Goal: Information Seeking & Learning: Learn about a topic

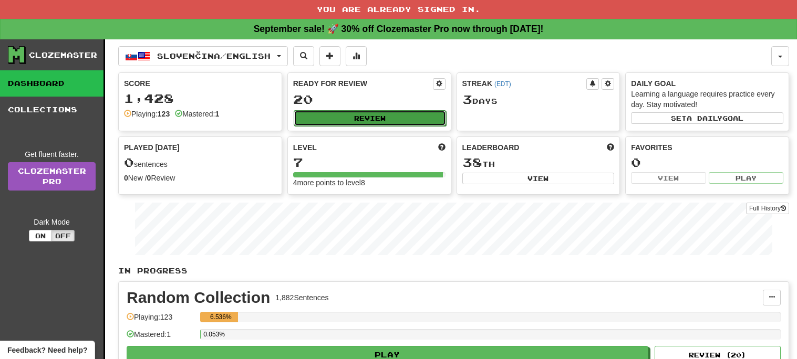
click at [349, 114] on button "Review" at bounding box center [370, 118] width 152 height 16
select select "**"
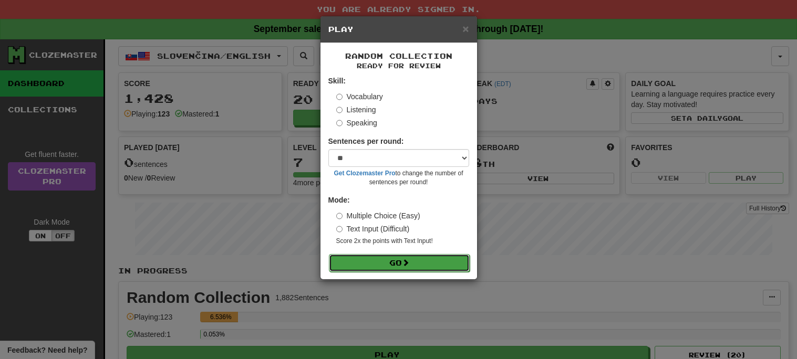
click at [412, 262] on button "Go" at bounding box center [399, 263] width 141 height 18
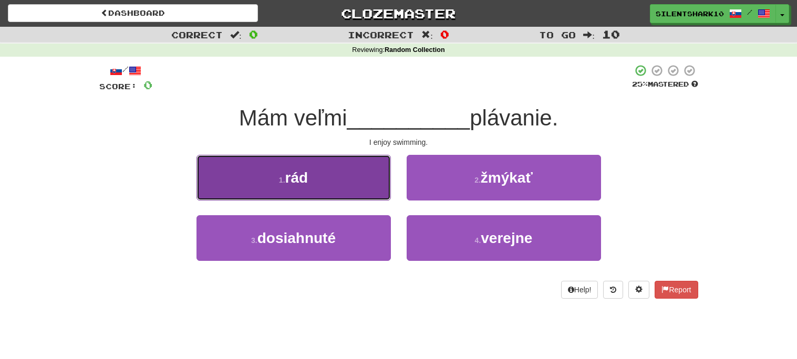
click at [339, 172] on button "1 . rád" at bounding box center [294, 178] width 194 height 46
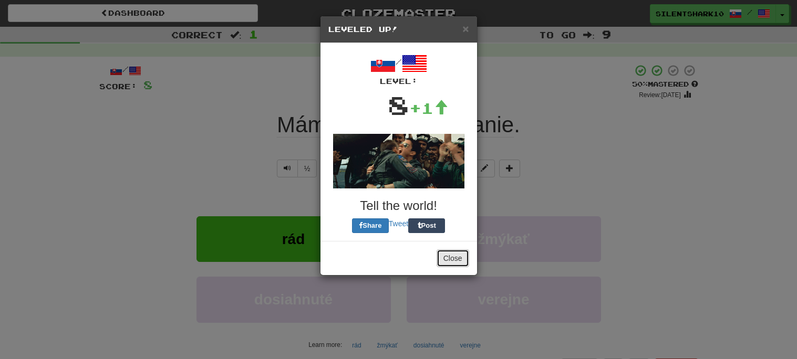
click at [446, 258] on button "Close" at bounding box center [453, 259] width 33 height 18
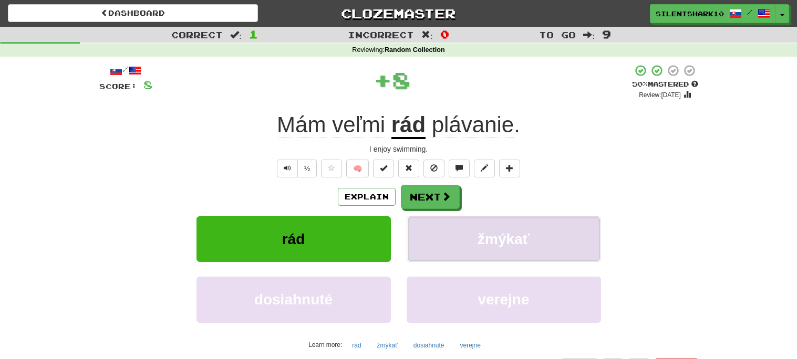
click at [444, 219] on button "žmýkať" at bounding box center [504, 240] width 194 height 46
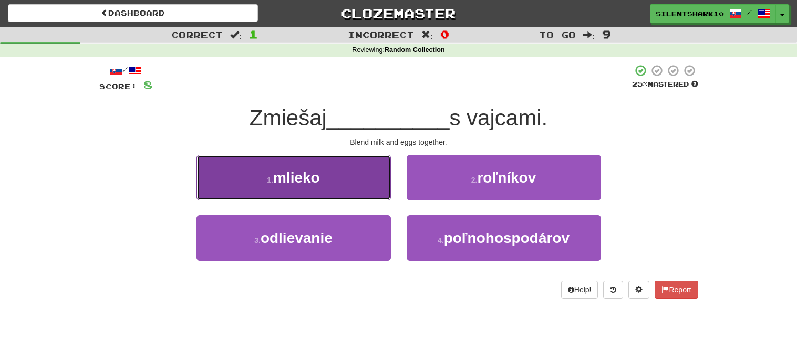
click at [374, 182] on button "1 . mlieko" at bounding box center [294, 178] width 194 height 46
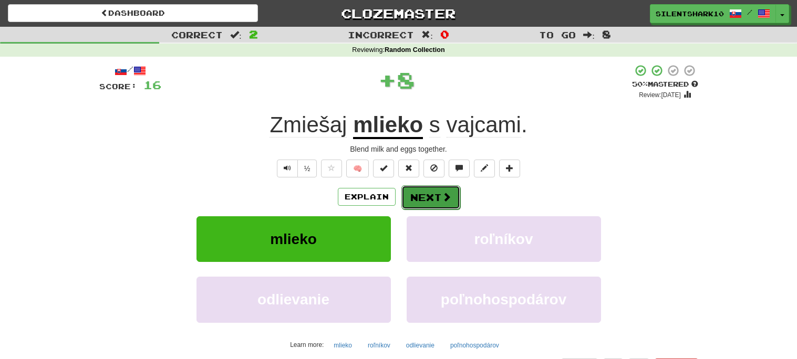
click at [427, 199] on button "Next" at bounding box center [431, 198] width 59 height 24
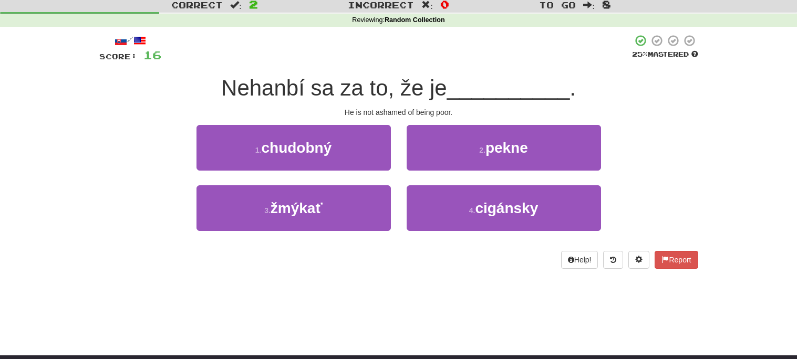
scroll to position [33, 0]
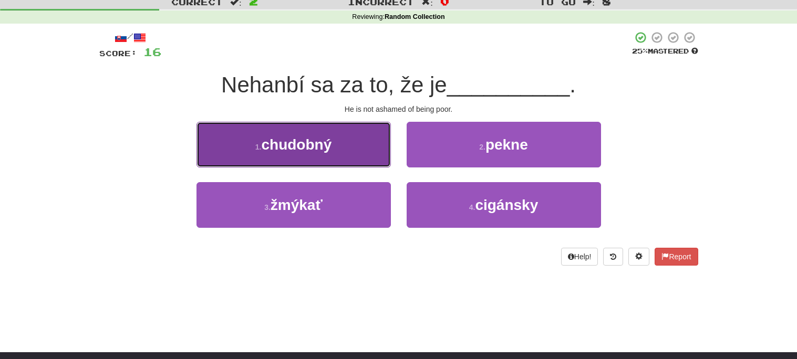
click at [365, 145] on button "1 . chudobný" at bounding box center [294, 145] width 194 height 46
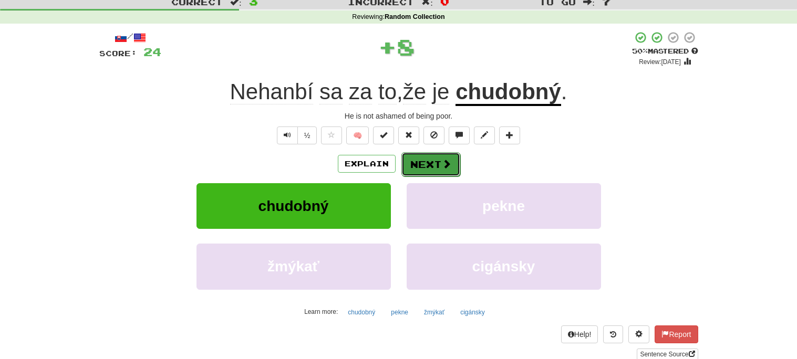
click at [420, 170] on button "Next" at bounding box center [431, 164] width 59 height 24
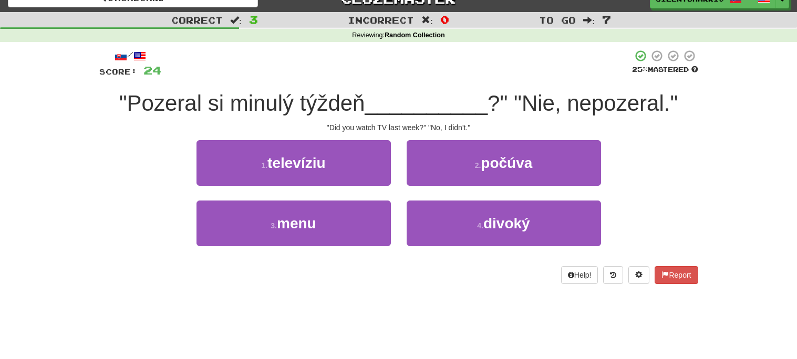
scroll to position [0, 0]
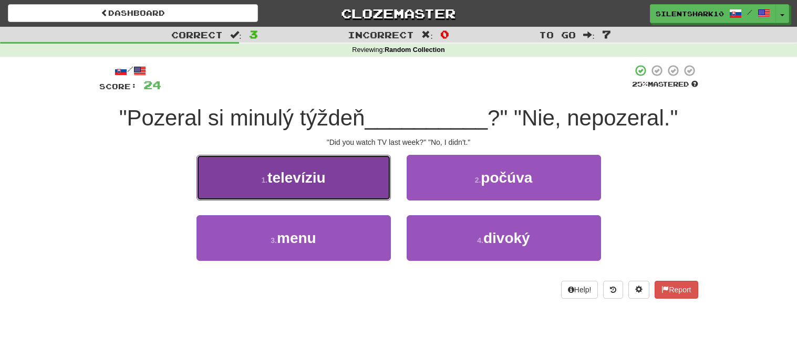
click at [361, 178] on button "1 . televíziu" at bounding box center [294, 178] width 194 height 46
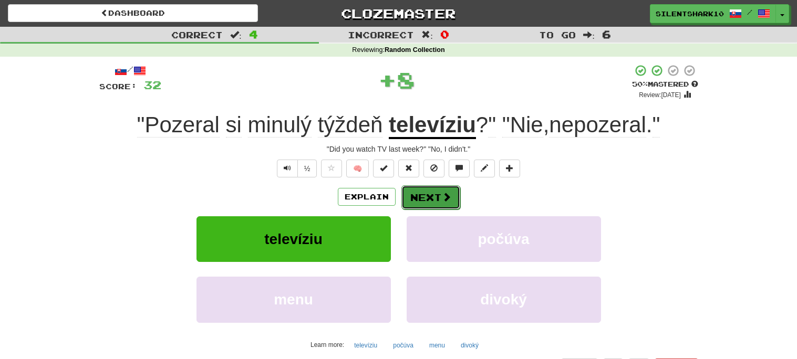
click at [428, 193] on button "Next" at bounding box center [431, 198] width 59 height 24
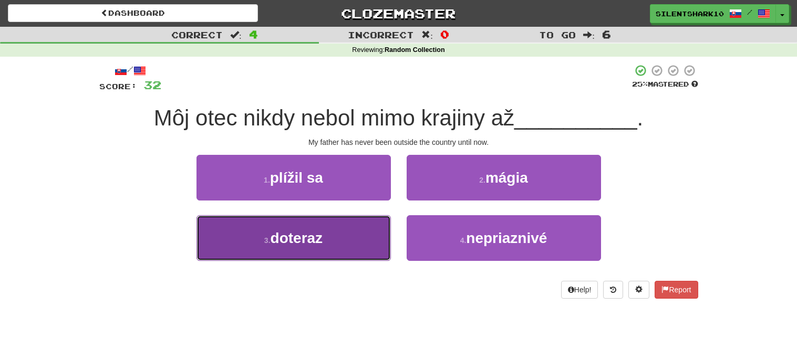
click at [359, 222] on button "3 . doteraz" at bounding box center [294, 238] width 194 height 46
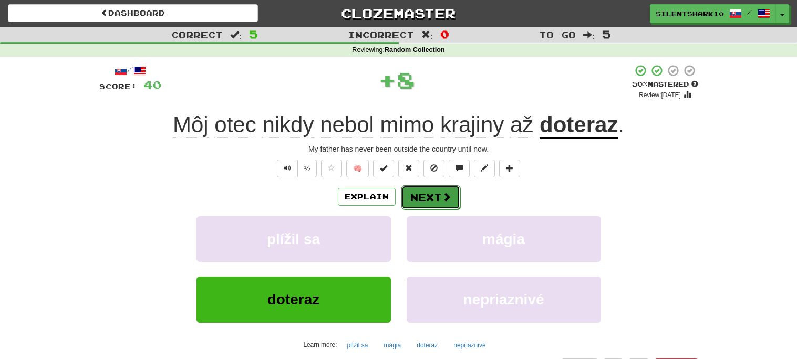
click at [426, 206] on button "Next" at bounding box center [431, 198] width 59 height 24
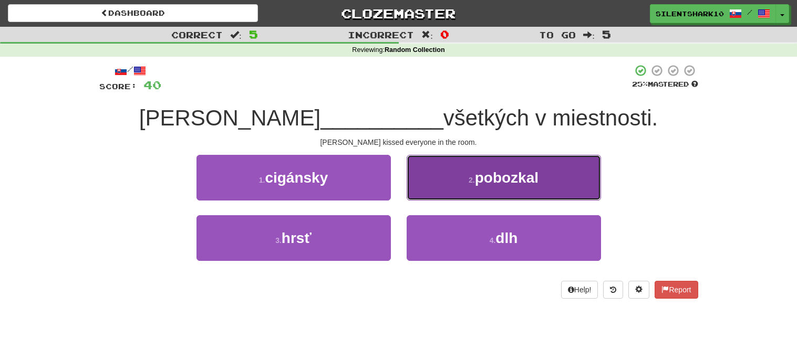
click at [452, 189] on button "2 . pobozkal" at bounding box center [504, 178] width 194 height 46
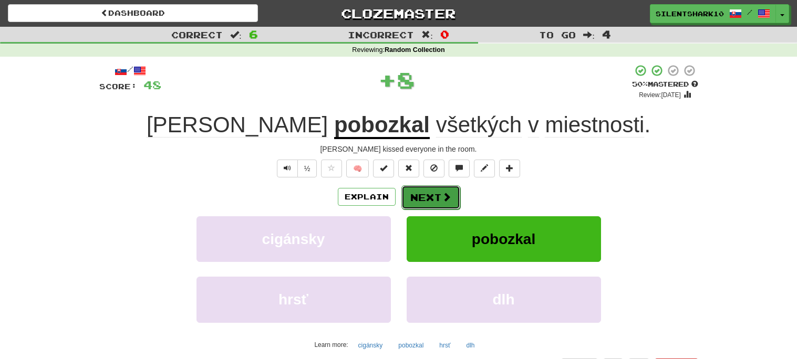
click at [443, 207] on button "Next" at bounding box center [431, 198] width 59 height 24
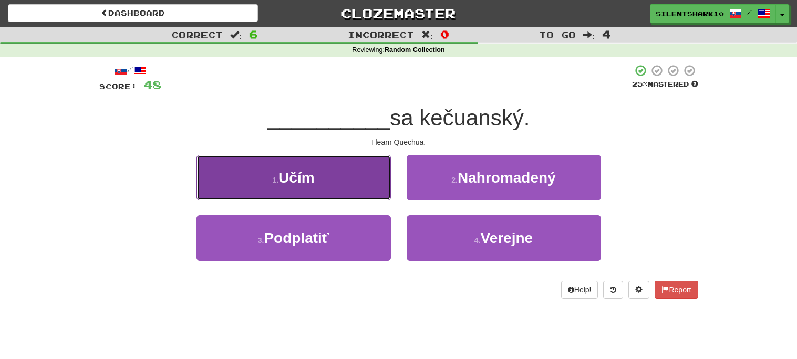
click at [358, 180] on button "1 . Učím" at bounding box center [294, 178] width 194 height 46
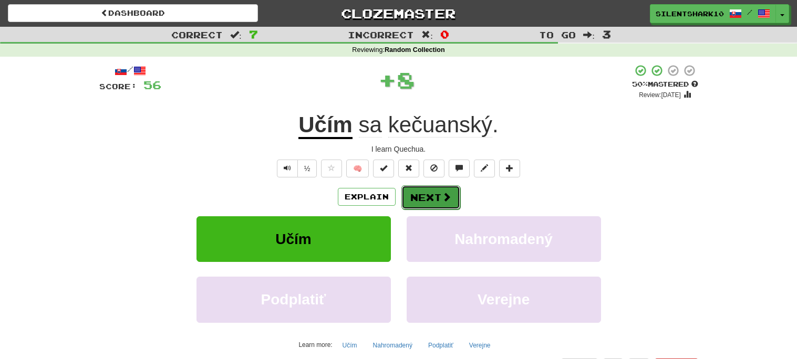
click at [423, 202] on button "Next" at bounding box center [431, 198] width 59 height 24
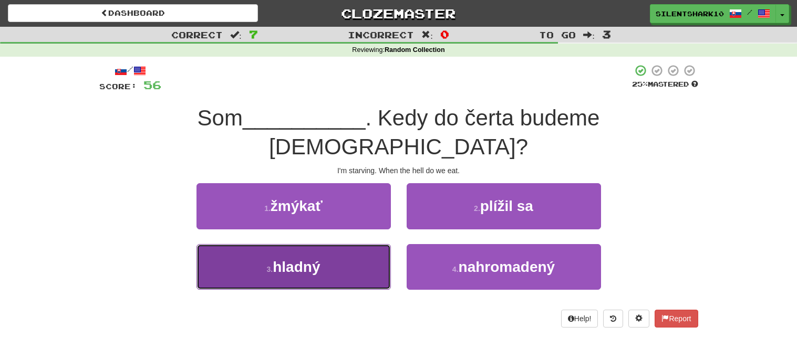
click at [362, 244] on button "3 . hladný" at bounding box center [294, 267] width 194 height 46
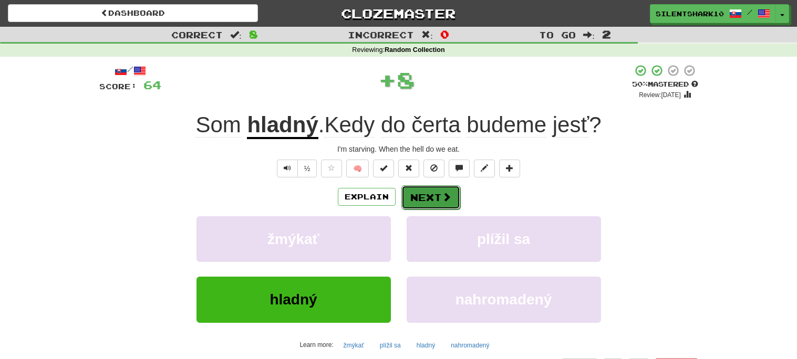
click at [431, 203] on button "Next" at bounding box center [431, 198] width 59 height 24
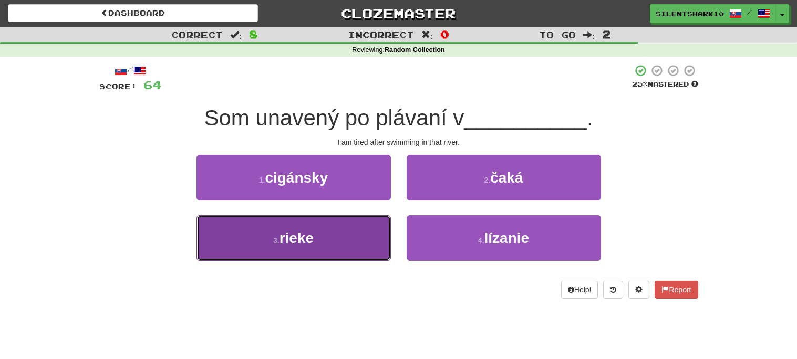
click at [336, 240] on button "3 . rieke" at bounding box center [294, 238] width 194 height 46
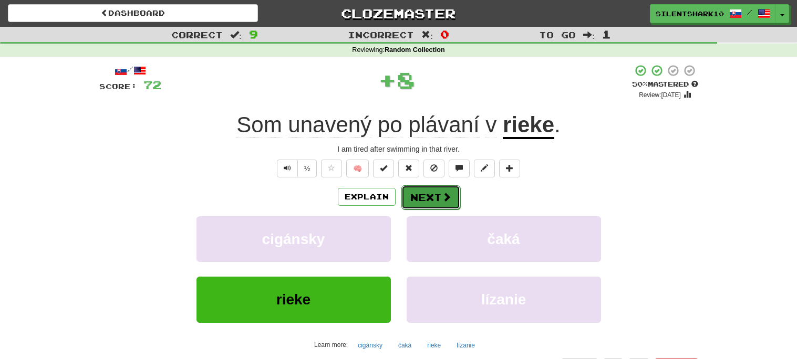
click at [429, 194] on button "Next" at bounding box center [431, 198] width 59 height 24
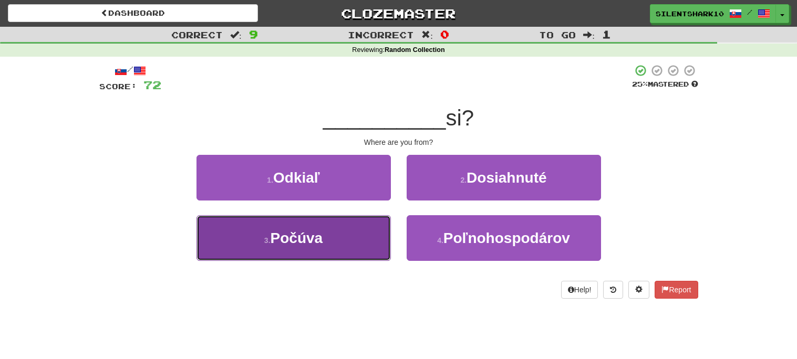
click at [343, 244] on button "3 . Počúva" at bounding box center [294, 238] width 194 height 46
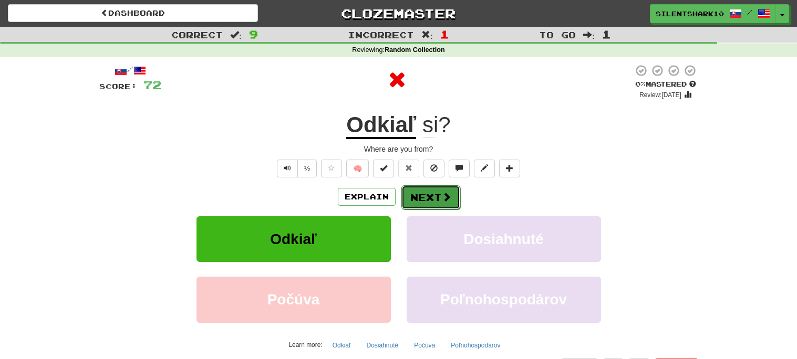
click at [426, 204] on button "Next" at bounding box center [431, 198] width 59 height 24
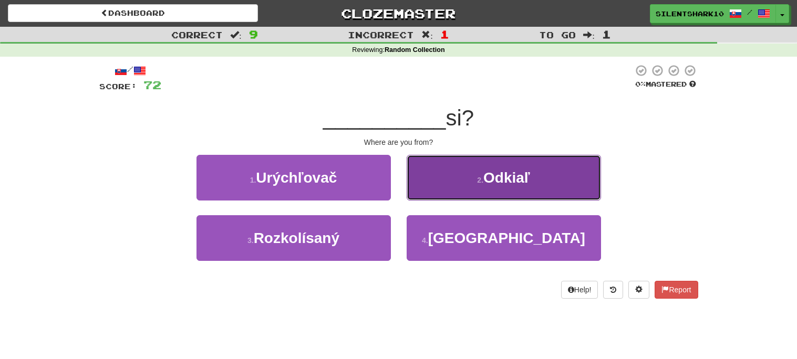
click at [457, 185] on button "2 . Odkiaľ" at bounding box center [504, 178] width 194 height 46
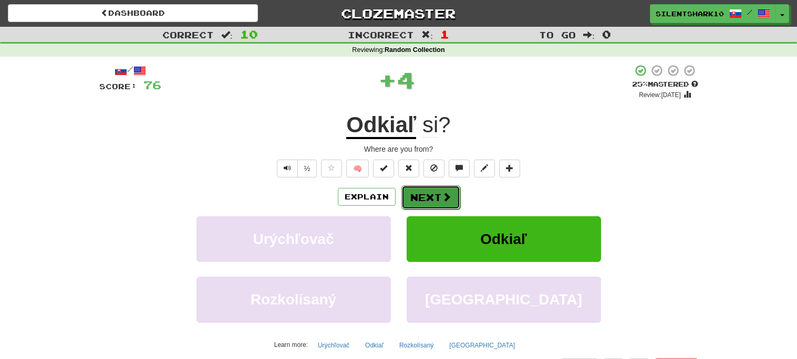
click at [427, 201] on button "Next" at bounding box center [431, 198] width 59 height 24
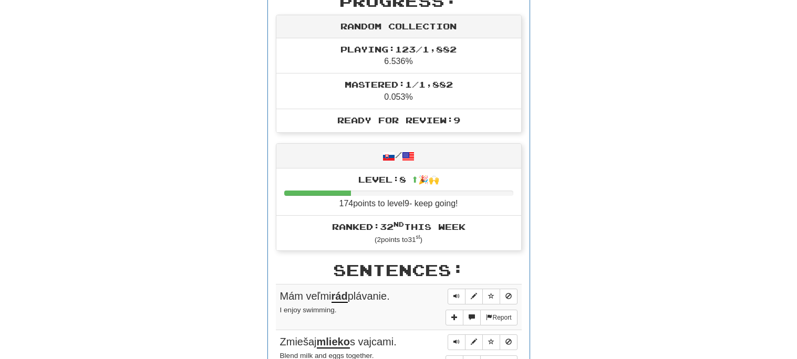
scroll to position [357, 0]
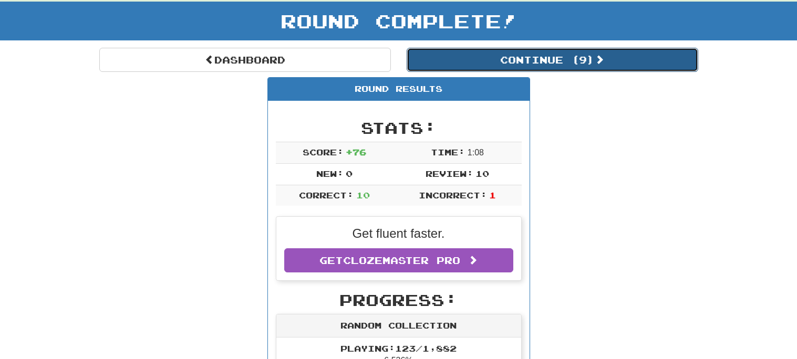
click at [573, 62] on button "Continue ( 9 )" at bounding box center [553, 60] width 292 height 24
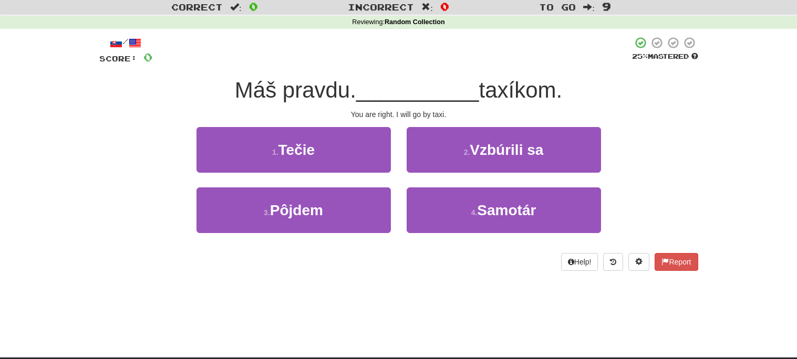
scroll to position [0, 0]
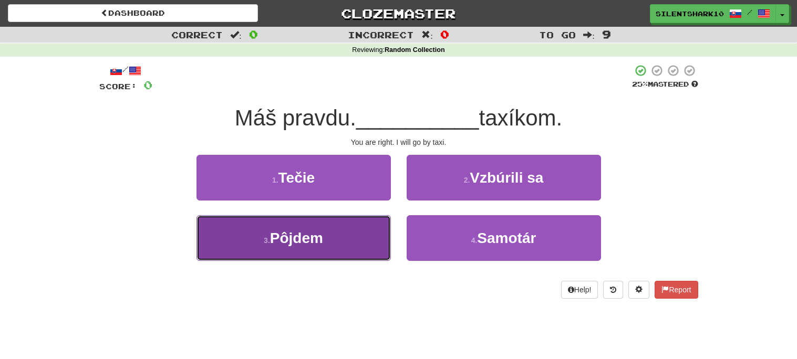
click at [367, 238] on button "3 . Pôjdem" at bounding box center [294, 238] width 194 height 46
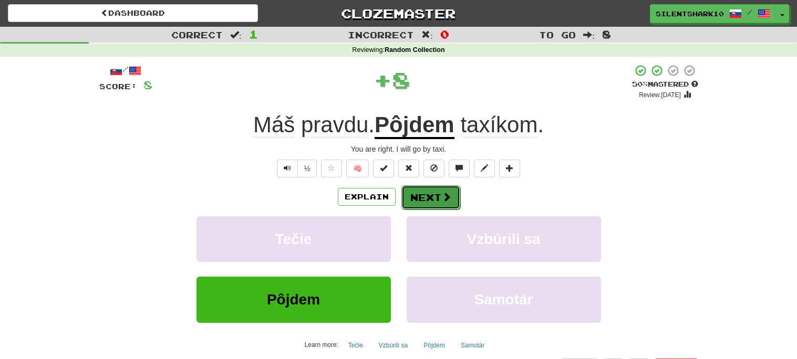
click at [426, 197] on button "Next" at bounding box center [431, 198] width 59 height 24
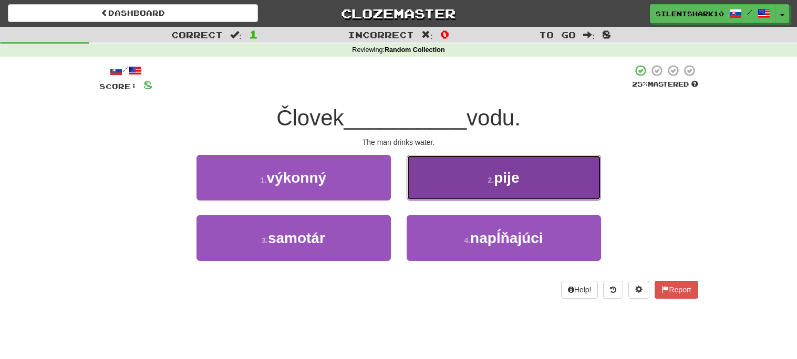
click at [452, 176] on button "2 . pije" at bounding box center [504, 178] width 194 height 46
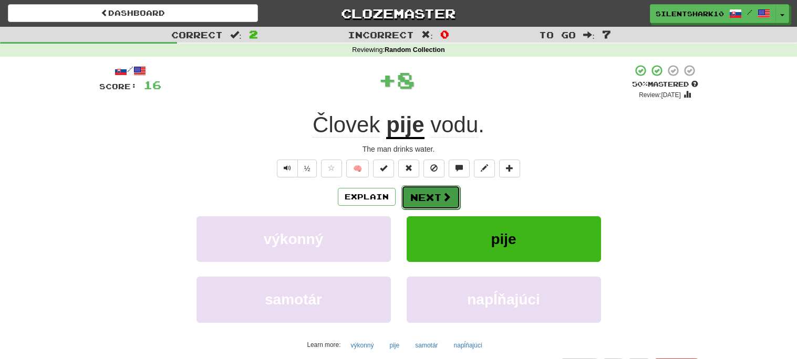
click at [423, 194] on button "Next" at bounding box center [431, 198] width 59 height 24
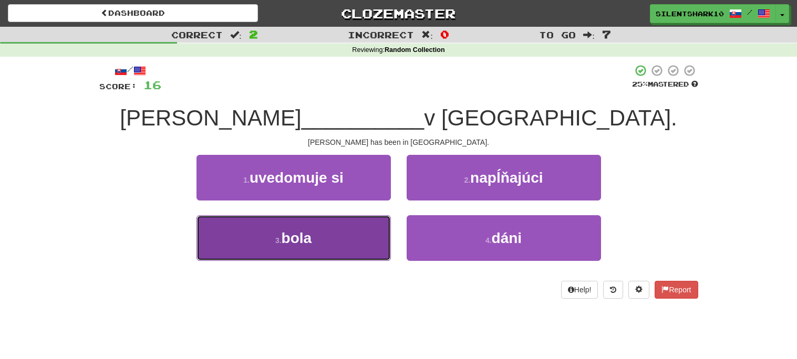
click at [353, 239] on button "3 . bola" at bounding box center [294, 238] width 194 height 46
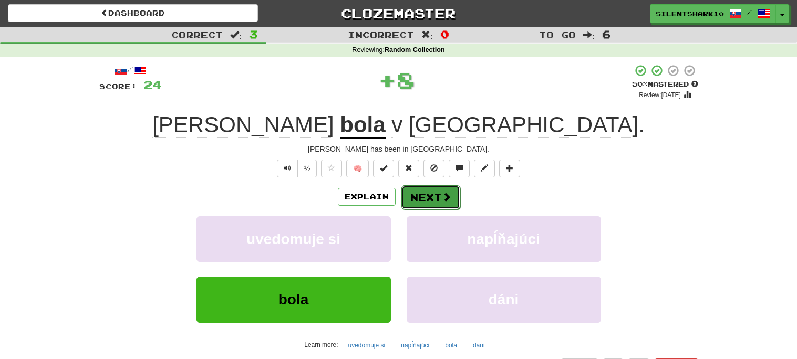
click at [429, 200] on button "Next" at bounding box center [431, 198] width 59 height 24
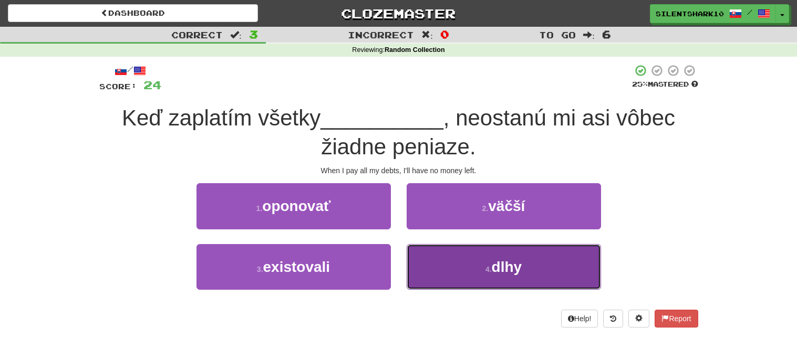
click at [449, 279] on button "4 . dlhy" at bounding box center [504, 267] width 194 height 46
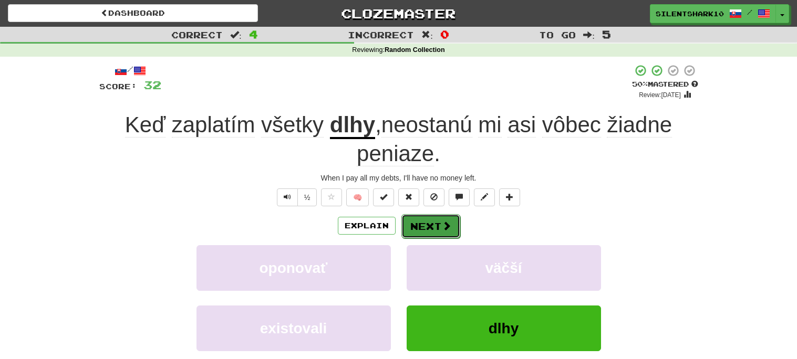
click at [450, 224] on button "Next" at bounding box center [431, 226] width 59 height 24
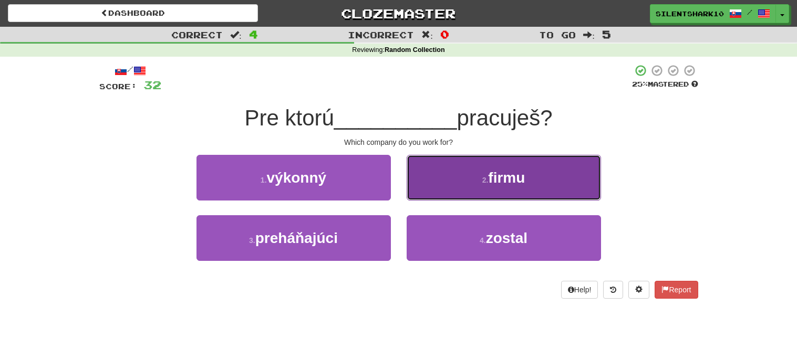
click at [449, 177] on button "2 . firmu" at bounding box center [504, 178] width 194 height 46
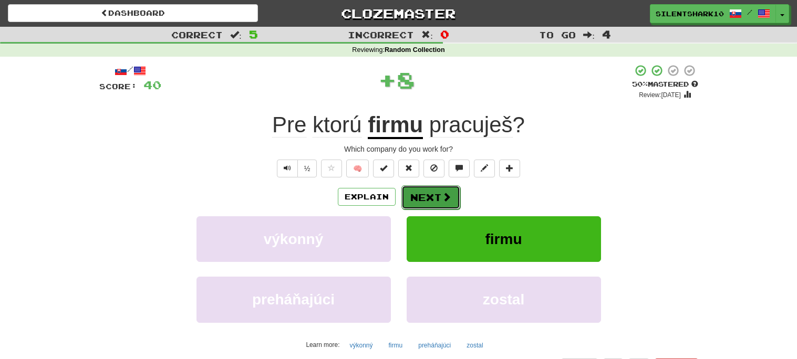
click at [425, 199] on button "Next" at bounding box center [431, 198] width 59 height 24
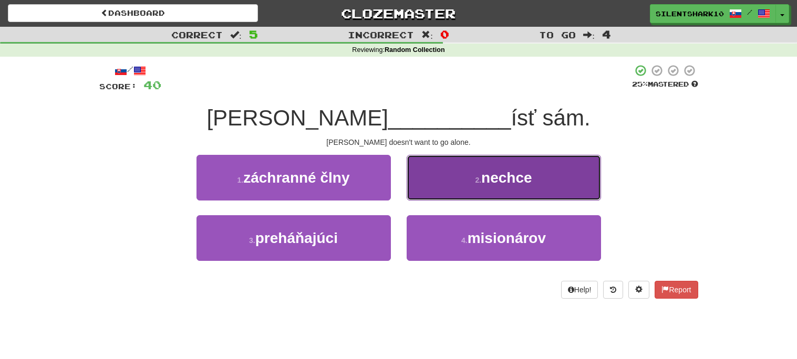
click at [451, 191] on button "2 . nechce" at bounding box center [504, 178] width 194 height 46
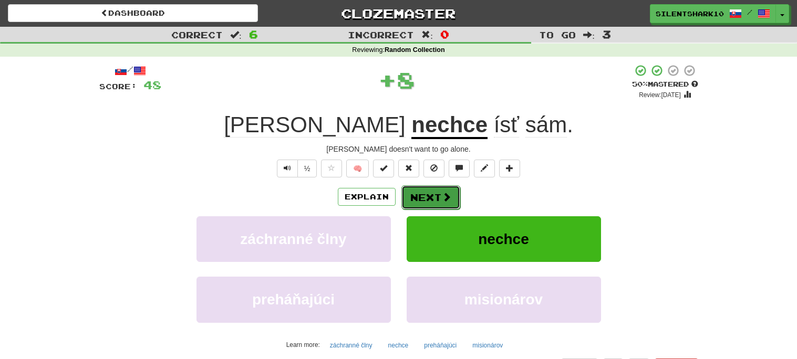
click at [429, 207] on button "Next" at bounding box center [431, 198] width 59 height 24
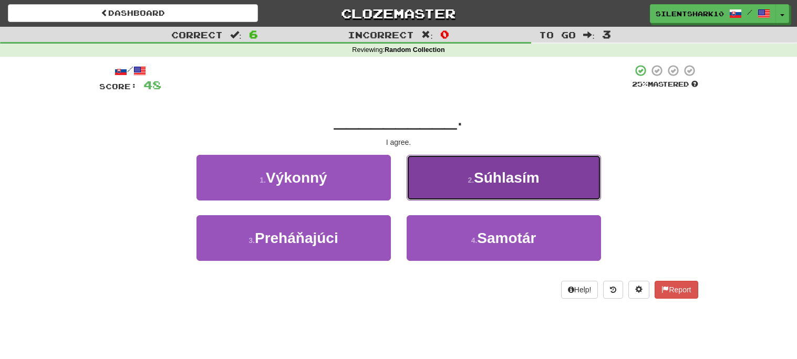
click at [456, 182] on button "2 . Súhlasím" at bounding box center [504, 178] width 194 height 46
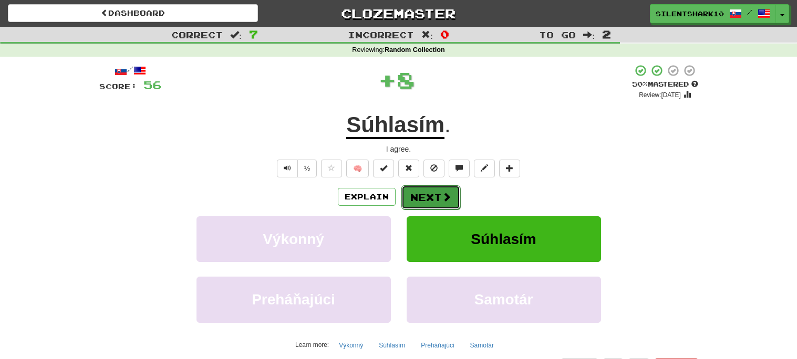
click at [426, 201] on button "Next" at bounding box center [431, 198] width 59 height 24
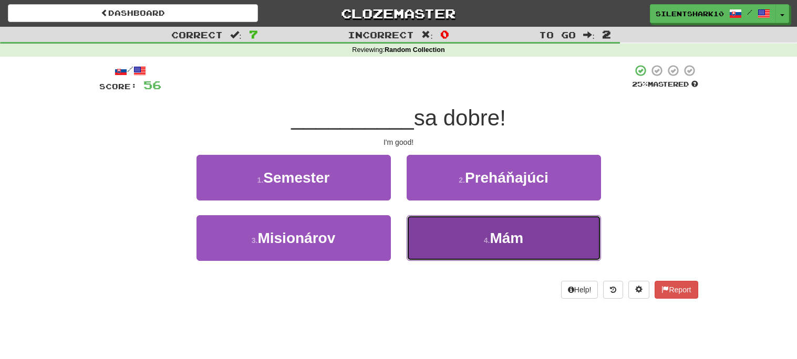
click at [431, 231] on button "4 . Mám" at bounding box center [504, 238] width 194 height 46
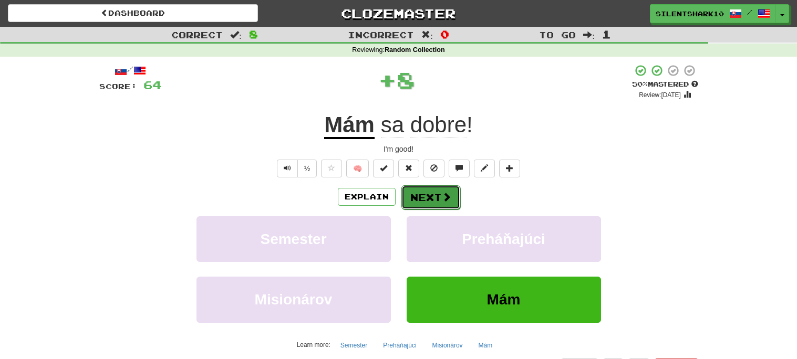
click at [435, 204] on button "Next" at bounding box center [431, 198] width 59 height 24
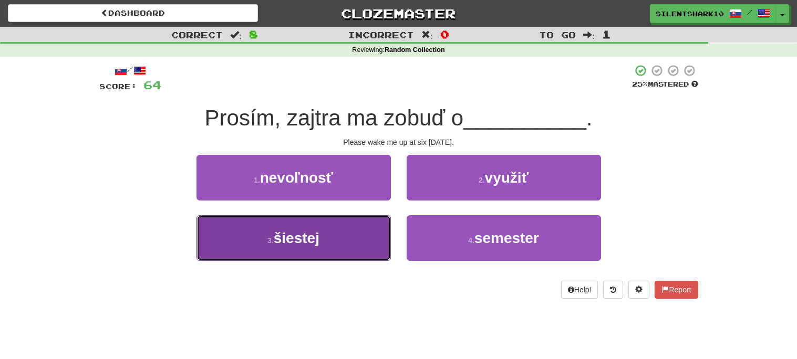
click at [360, 239] on button "3 . šiestej" at bounding box center [294, 238] width 194 height 46
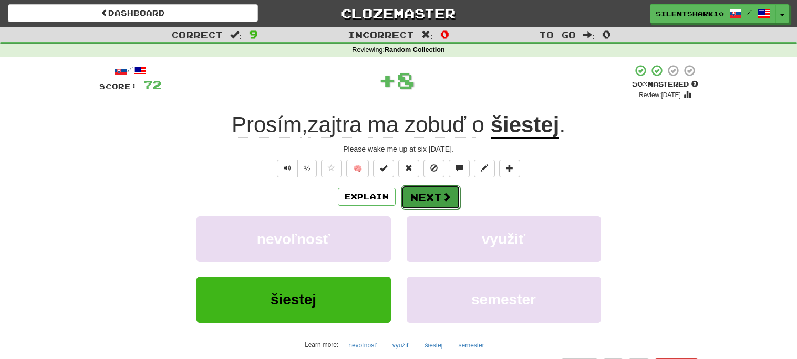
click at [426, 200] on button "Next" at bounding box center [431, 198] width 59 height 24
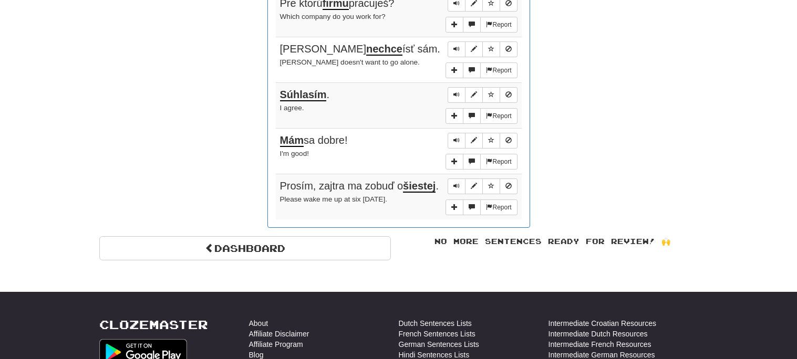
scroll to position [867, 0]
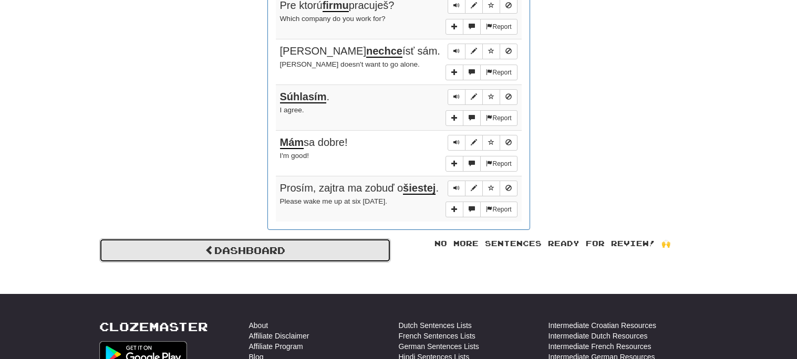
click at [369, 249] on link "Dashboard" at bounding box center [245, 251] width 292 height 24
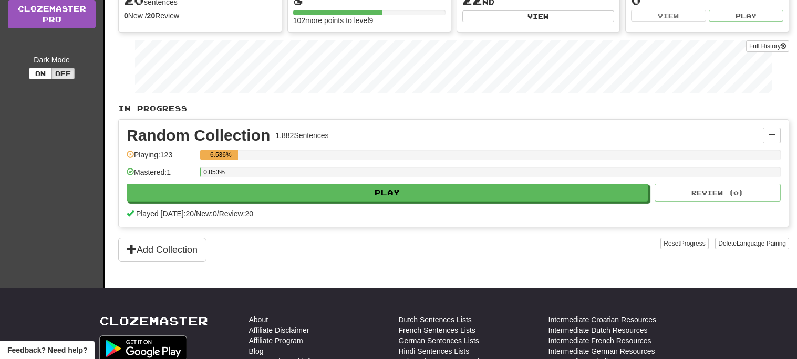
scroll to position [179, 0]
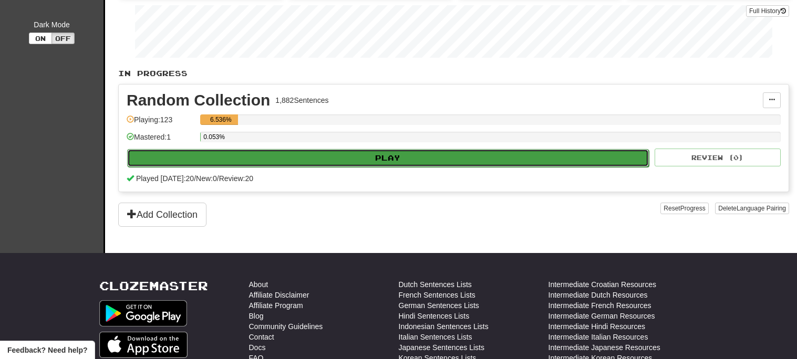
click at [406, 163] on button "Play" at bounding box center [388, 158] width 522 height 18
select select "**"
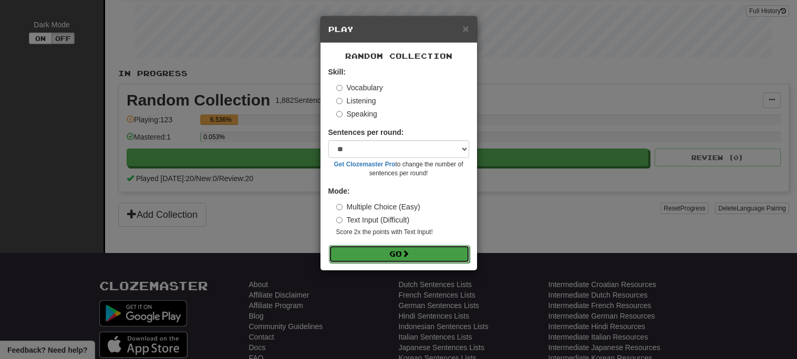
click at [427, 257] on button "Go" at bounding box center [399, 254] width 141 height 18
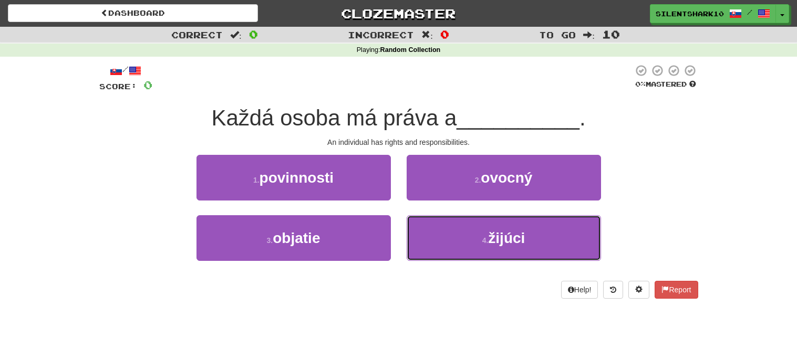
click at [427, 257] on button "4 . žijúci" at bounding box center [504, 238] width 194 height 46
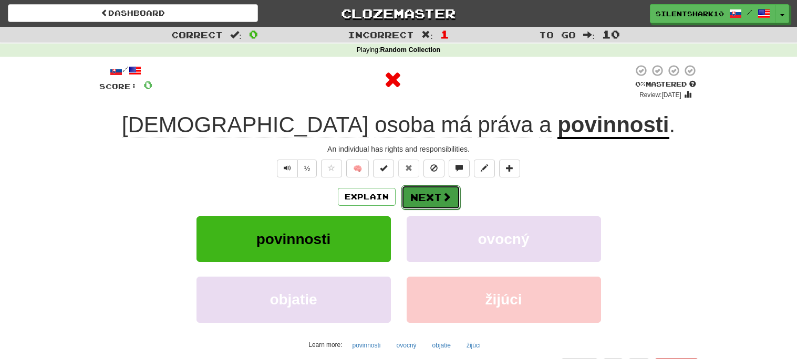
click at [426, 193] on button "Next" at bounding box center [431, 198] width 59 height 24
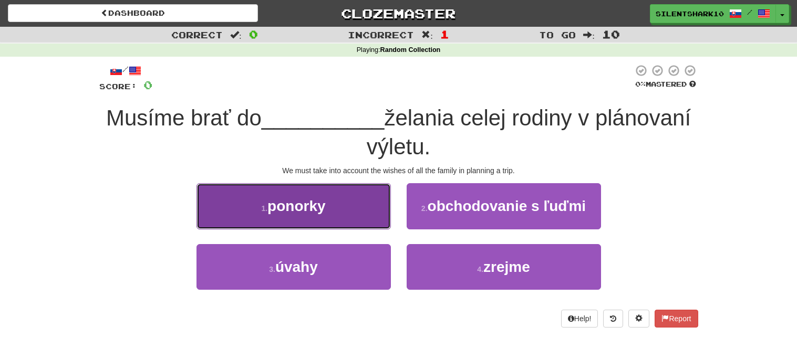
click at [365, 217] on button "1 . ponorky" at bounding box center [294, 206] width 194 height 46
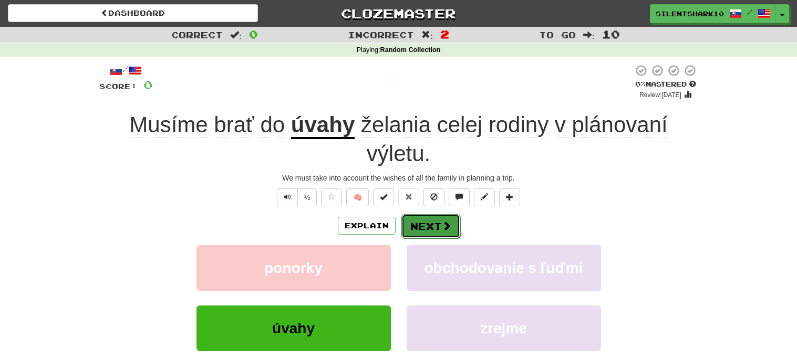
click at [442, 224] on span at bounding box center [446, 225] width 9 height 9
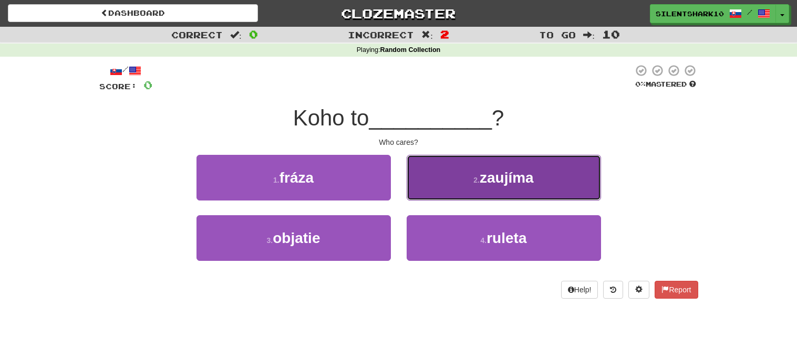
click at [458, 177] on button "2 . zaujíma" at bounding box center [504, 178] width 194 height 46
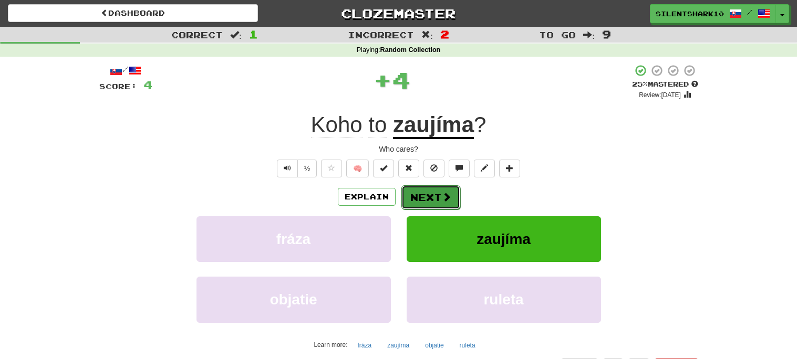
click at [442, 197] on span at bounding box center [446, 196] width 9 height 9
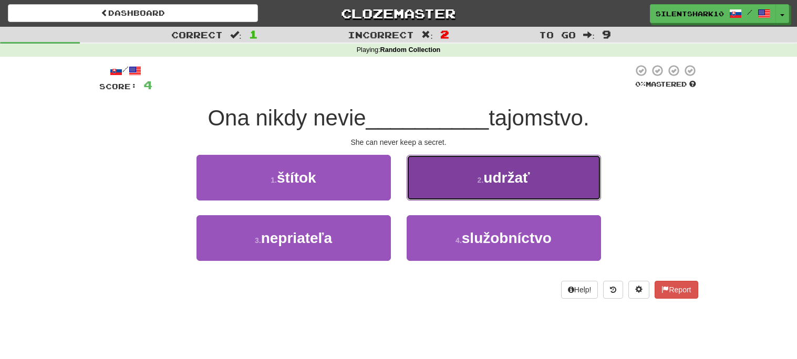
click at [433, 196] on button "2 . udržať" at bounding box center [504, 178] width 194 height 46
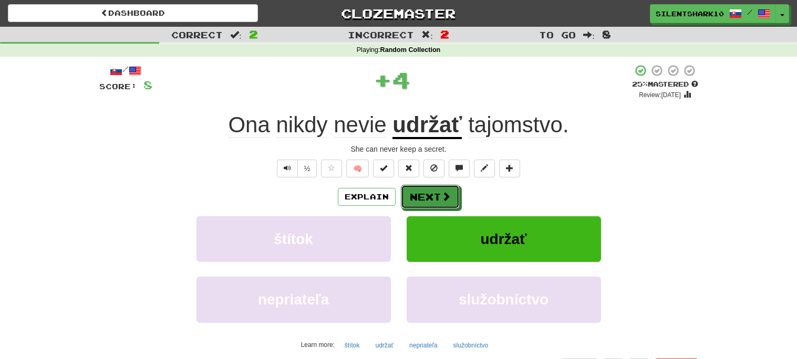
click at [433, 196] on button "Next" at bounding box center [430, 197] width 59 height 24
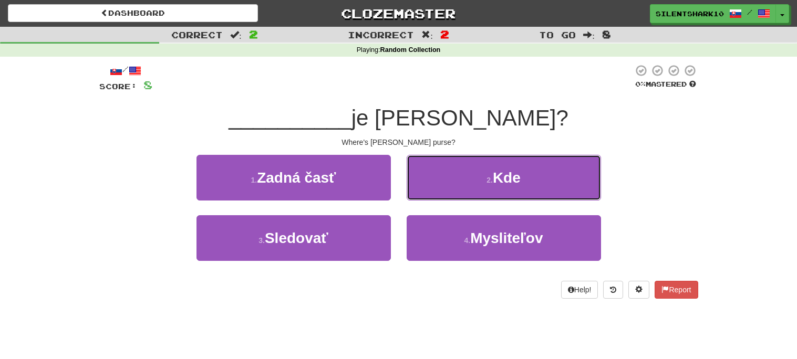
click at [433, 196] on button "2 . Kde" at bounding box center [504, 178] width 194 height 46
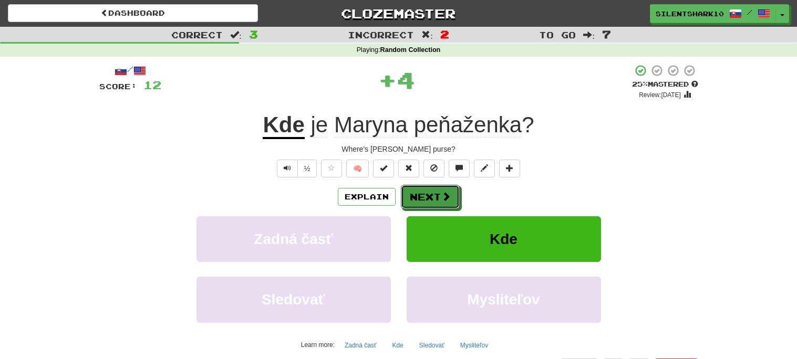
click at [433, 196] on button "Next" at bounding box center [430, 197] width 59 height 24
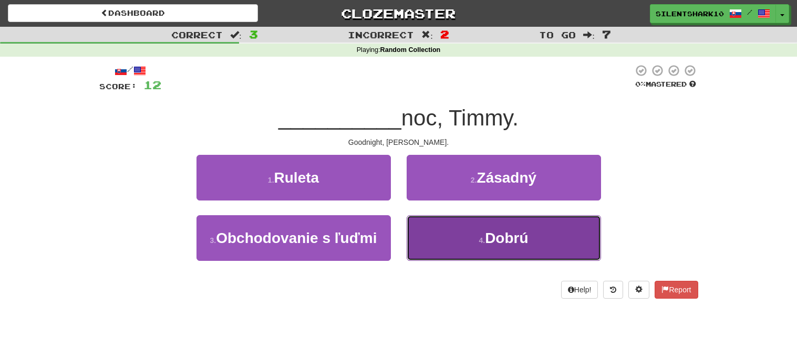
click at [439, 219] on button "4 . Dobrú" at bounding box center [504, 238] width 194 height 46
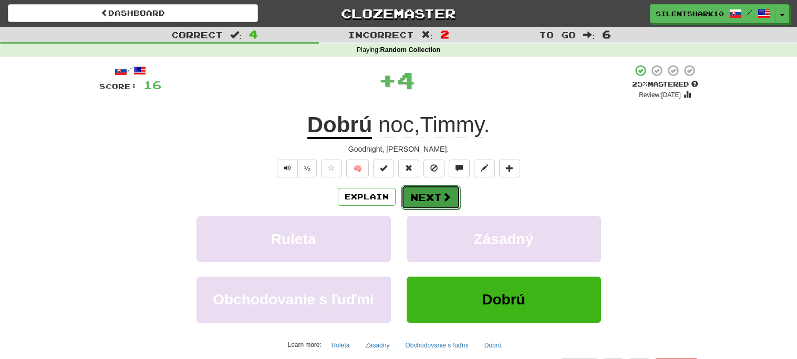
click at [440, 194] on button "Next" at bounding box center [431, 198] width 59 height 24
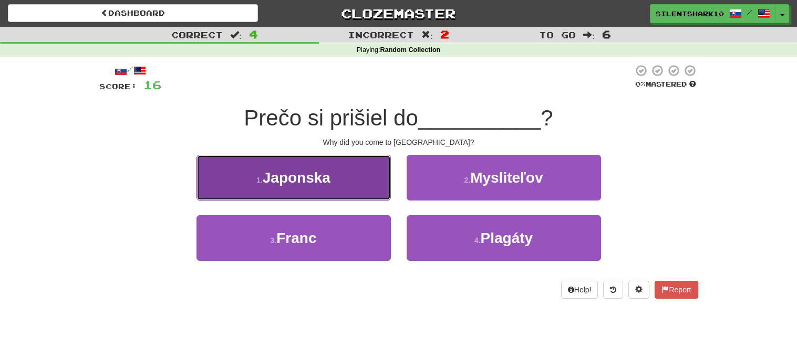
click at [377, 188] on button "1 . Japonska" at bounding box center [294, 178] width 194 height 46
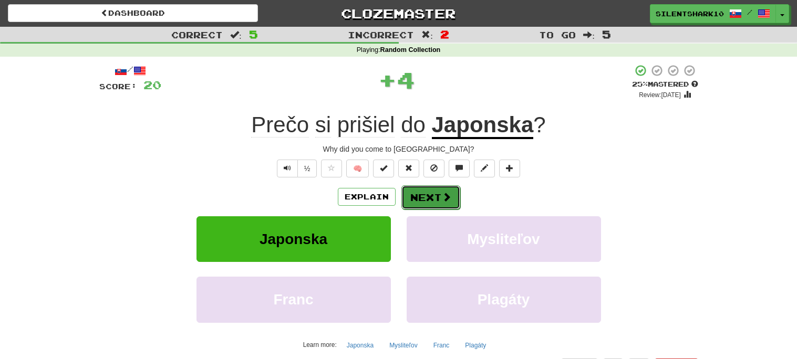
click at [423, 189] on button "Next" at bounding box center [431, 198] width 59 height 24
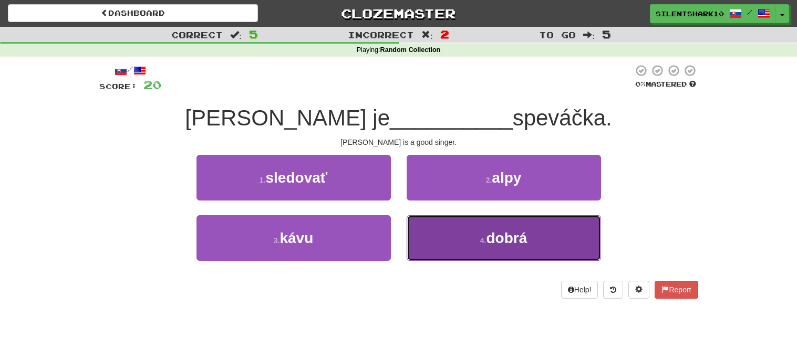
click at [428, 229] on button "4 . dobrá" at bounding box center [504, 238] width 194 height 46
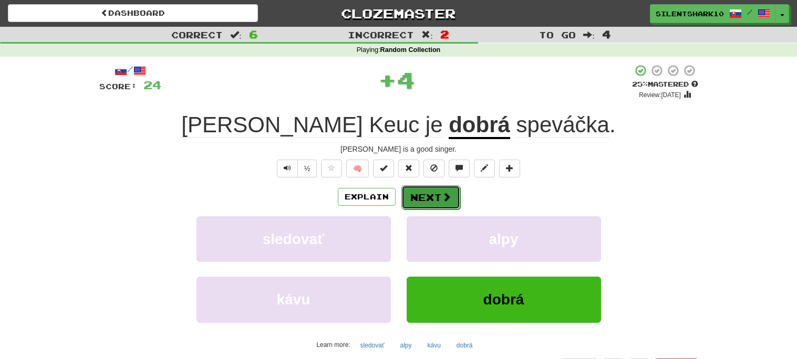
click at [431, 196] on button "Next" at bounding box center [431, 198] width 59 height 24
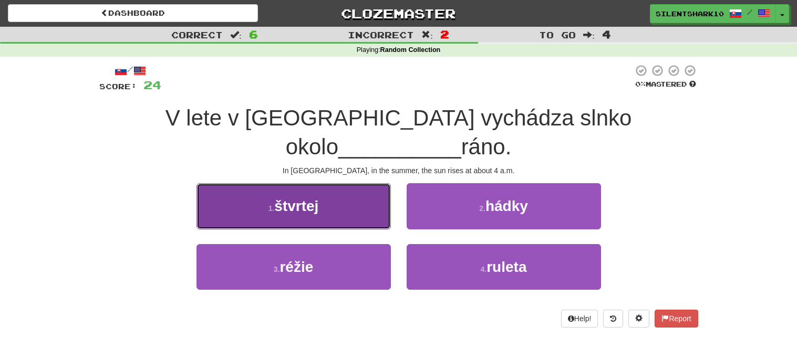
click at [363, 183] on button "1 . štvrtej" at bounding box center [294, 206] width 194 height 46
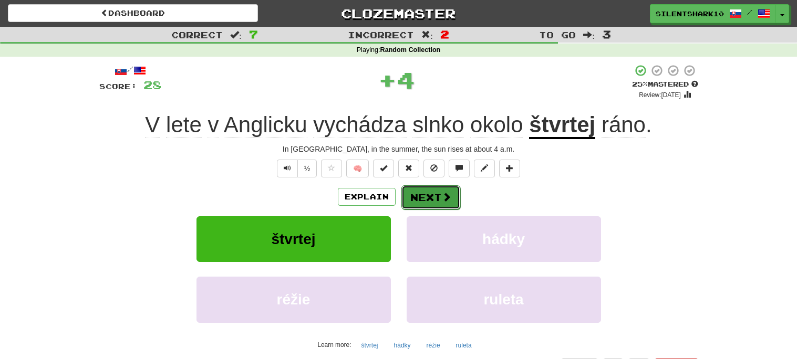
click at [414, 190] on button "Next" at bounding box center [431, 198] width 59 height 24
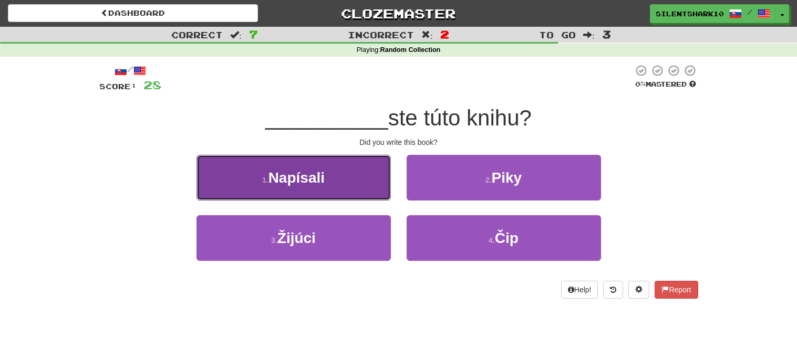
click at [369, 191] on button "1 . Napísali" at bounding box center [294, 178] width 194 height 46
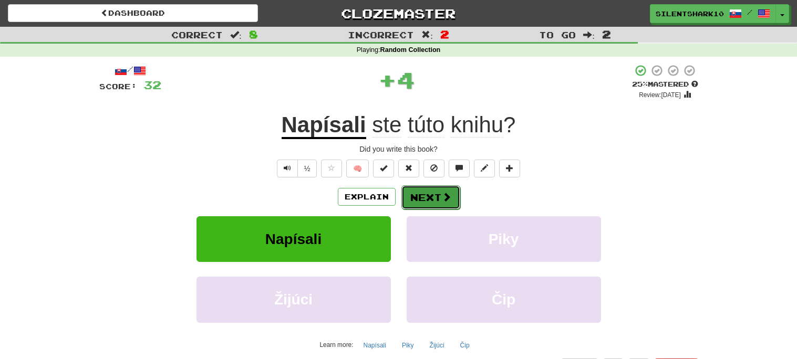
click at [424, 196] on button "Next" at bounding box center [431, 198] width 59 height 24
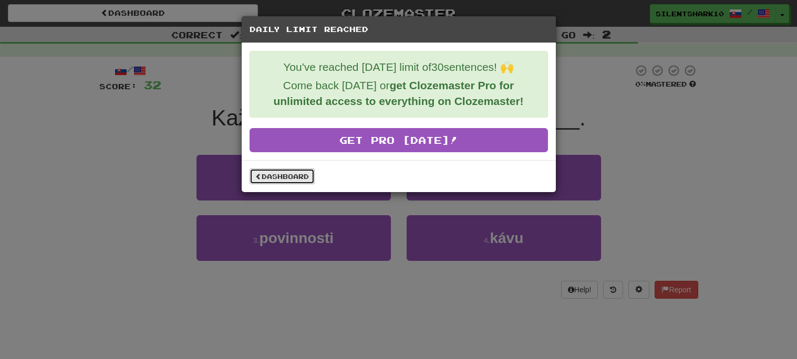
click at [299, 177] on link "Dashboard" at bounding box center [282, 177] width 65 height 16
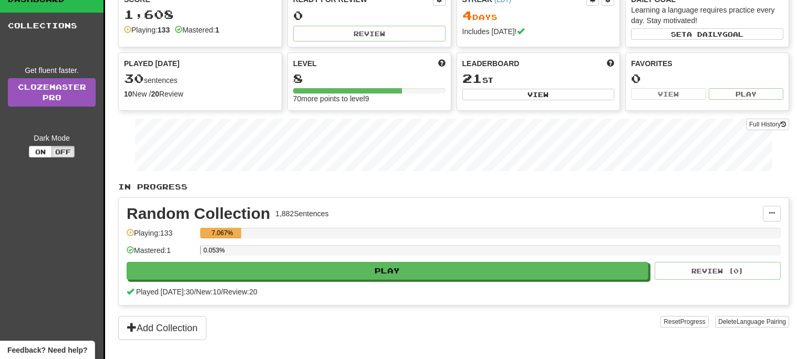
scroll to position [78, 0]
